Goal: Navigation & Orientation: Go to known website

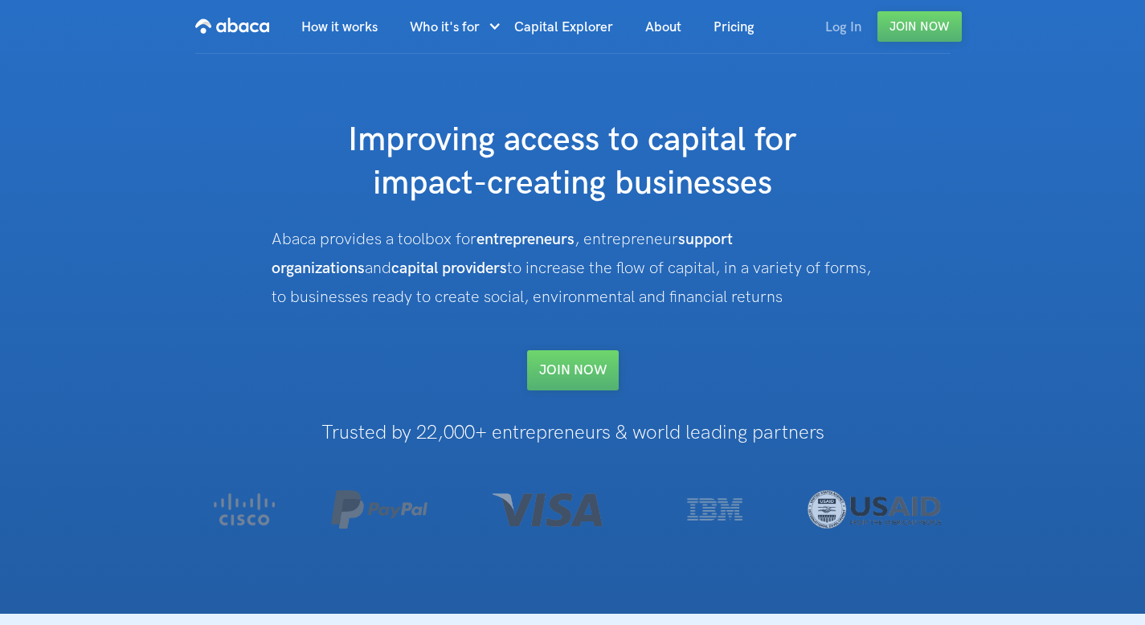
click at [850, 21] on link "Log In" at bounding box center [843, 27] width 68 height 55
click at [835, 29] on link "Log In" at bounding box center [843, 27] width 68 height 55
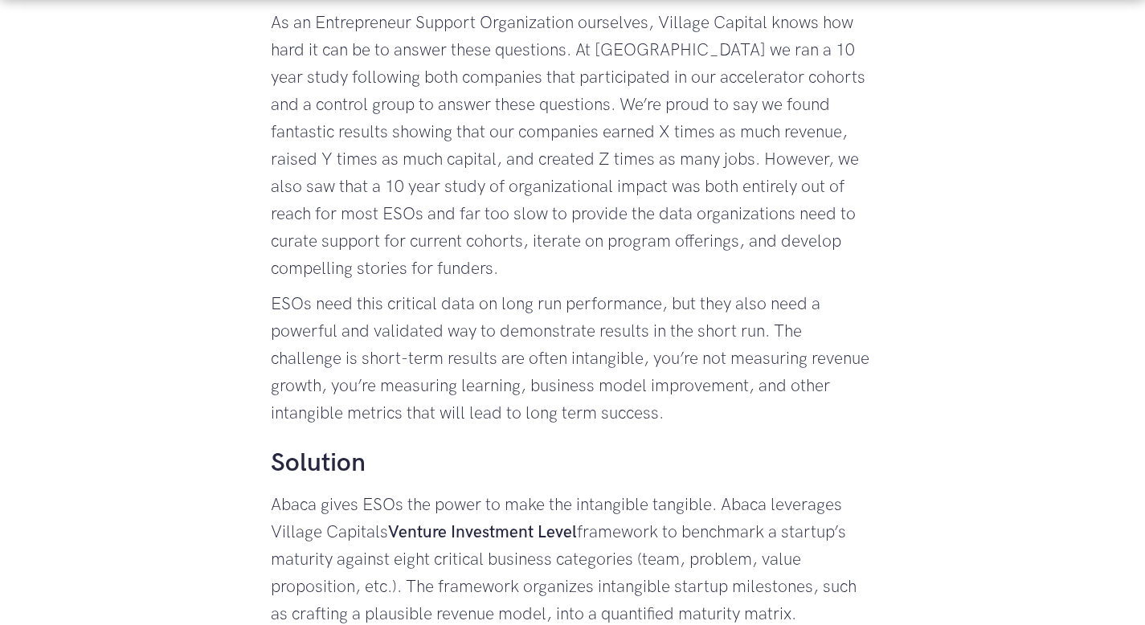
scroll to position [993, 0]
